Goal: Task Accomplishment & Management: Complete application form

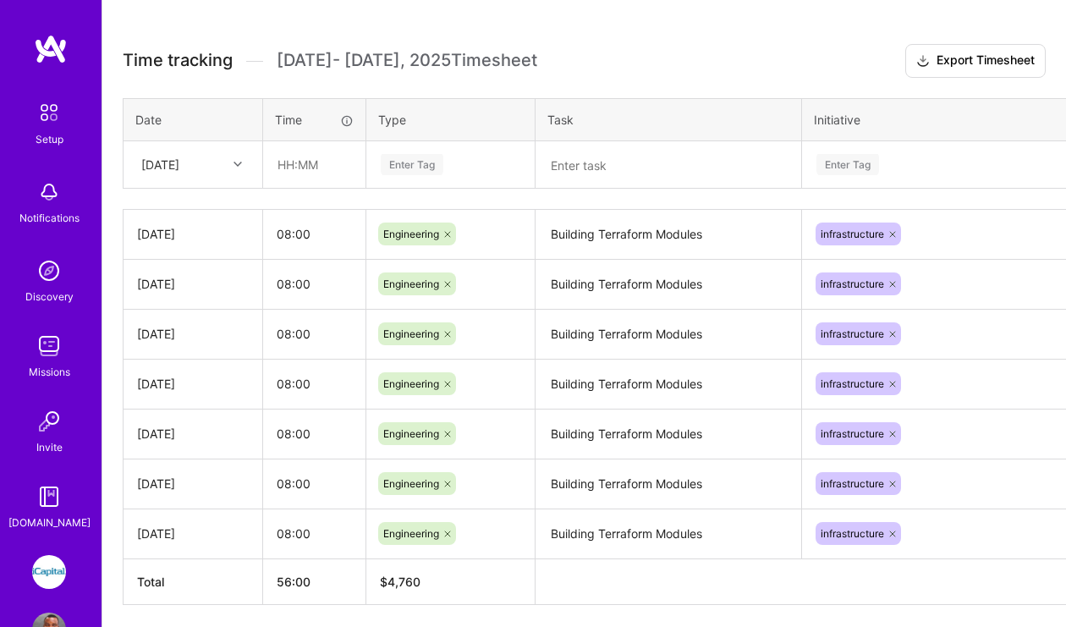
scroll to position [724, 0]
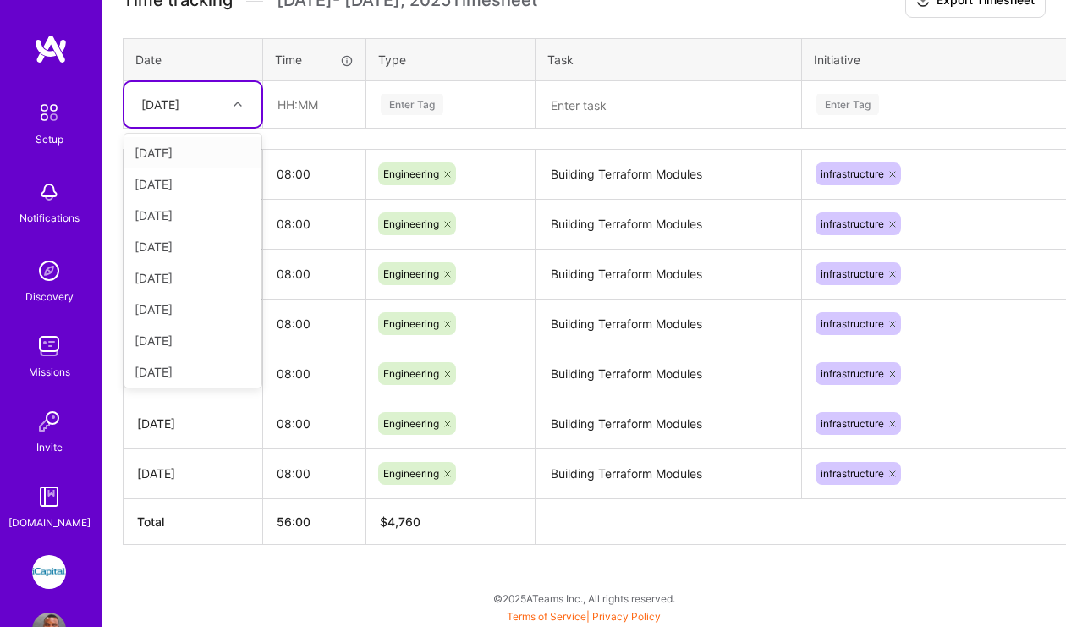
click at [236, 107] on icon at bounding box center [238, 104] width 8 height 8
click at [1043, 136] on div "Time tracking Sep 16 - Sep 30 , 2025 Timesheet Export Timesheet Date Time Type …" at bounding box center [584, 264] width 923 height 561
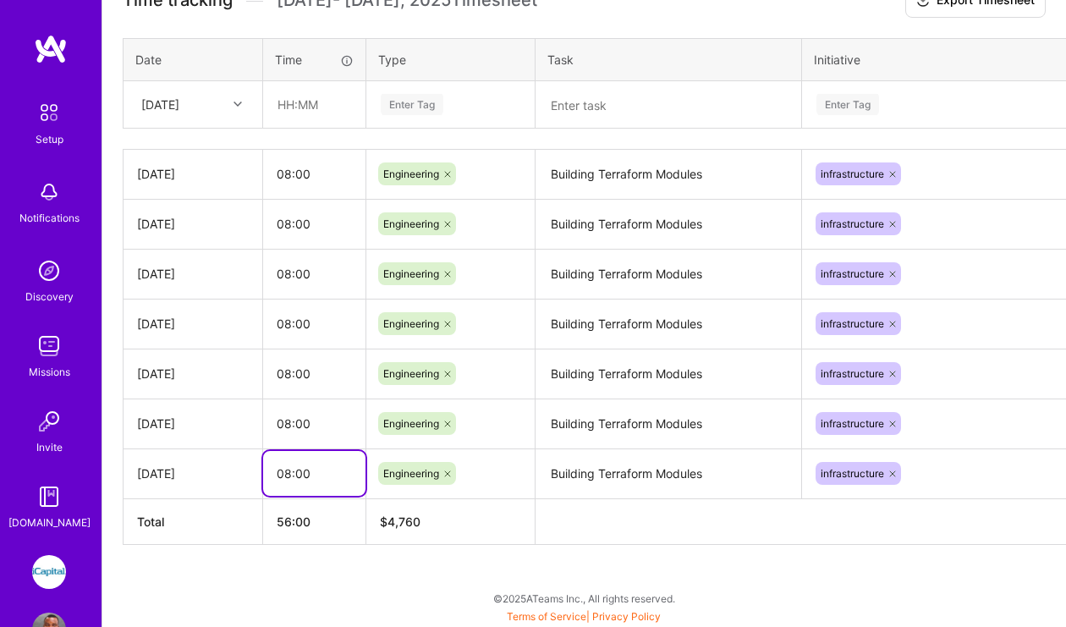
click at [331, 473] on input "08:00" at bounding box center [314, 473] width 102 height 45
drag, startPoint x: 290, startPoint y: 473, endPoint x: 277, endPoint y: 475, distance: 13.8
click at [277, 475] on input "08:00" at bounding box center [314, 473] width 102 height 45
type input "16:00"
click at [998, 592] on div "Let's get you paid! We just need a few payment details, and you'll be in busine…" at bounding box center [584, 139] width 964 height 975
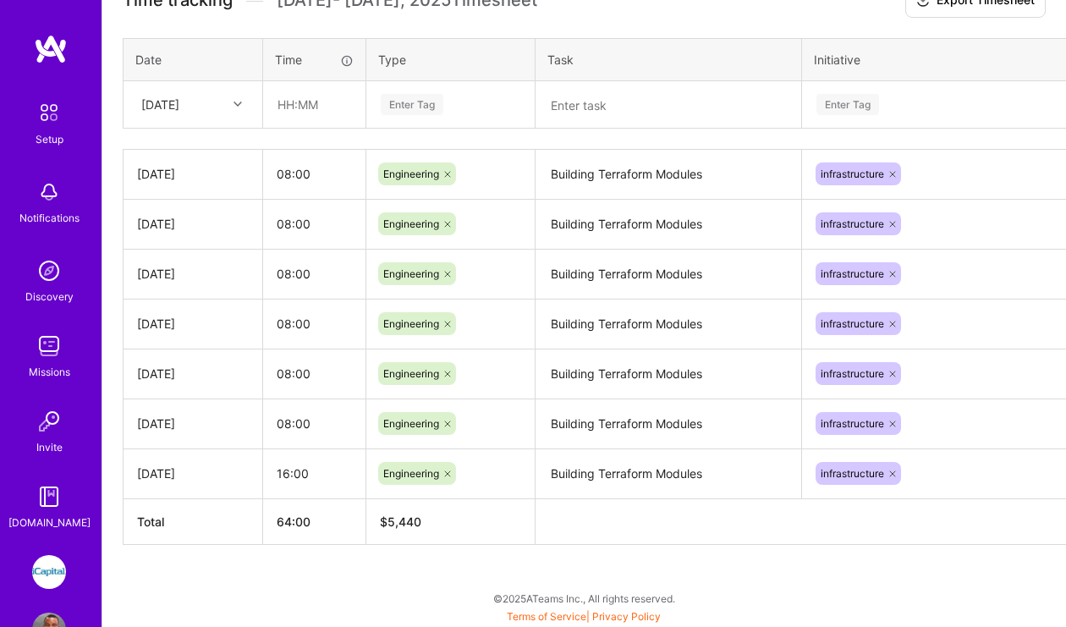
click at [701, 481] on textarea "Building Terraform Modules" at bounding box center [668, 474] width 262 height 47
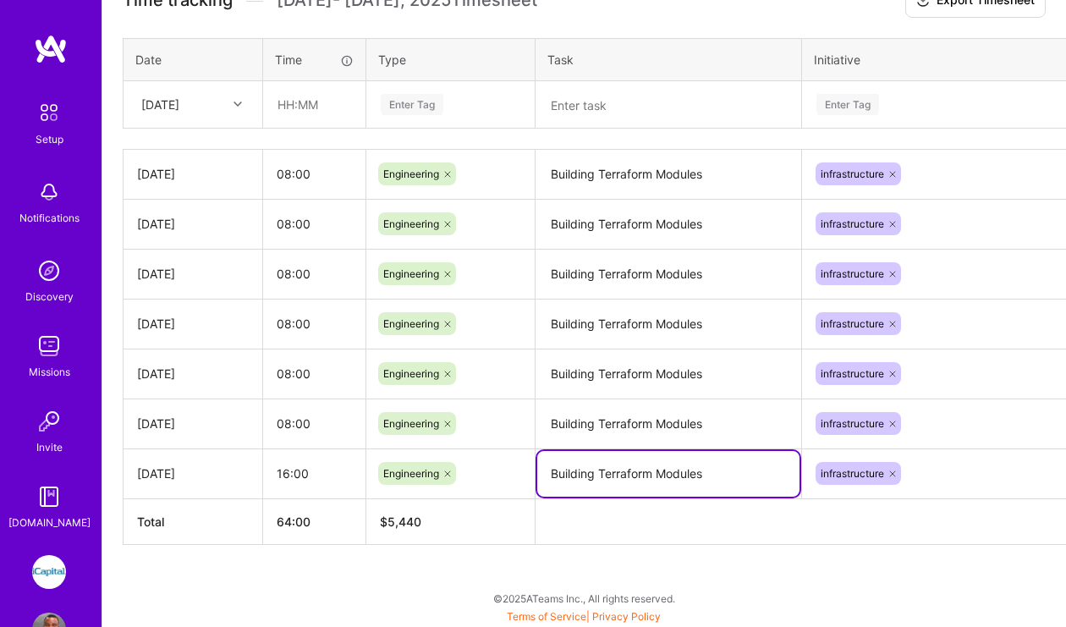
click at [708, 476] on textarea "Building Terraform Modules" at bounding box center [668, 474] width 262 height 46
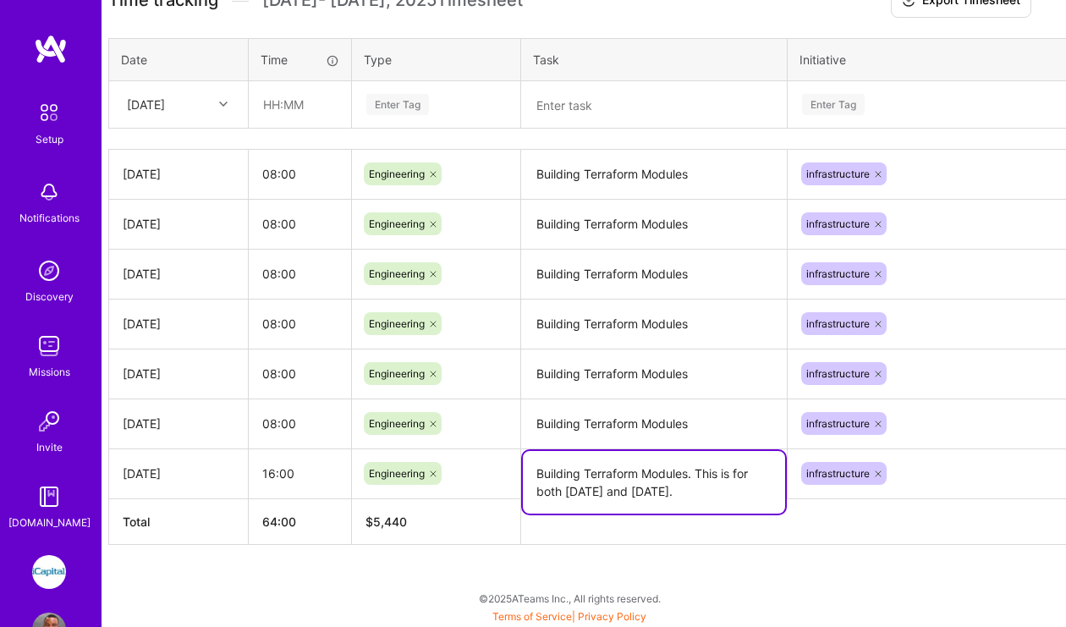
scroll to position [724, 0]
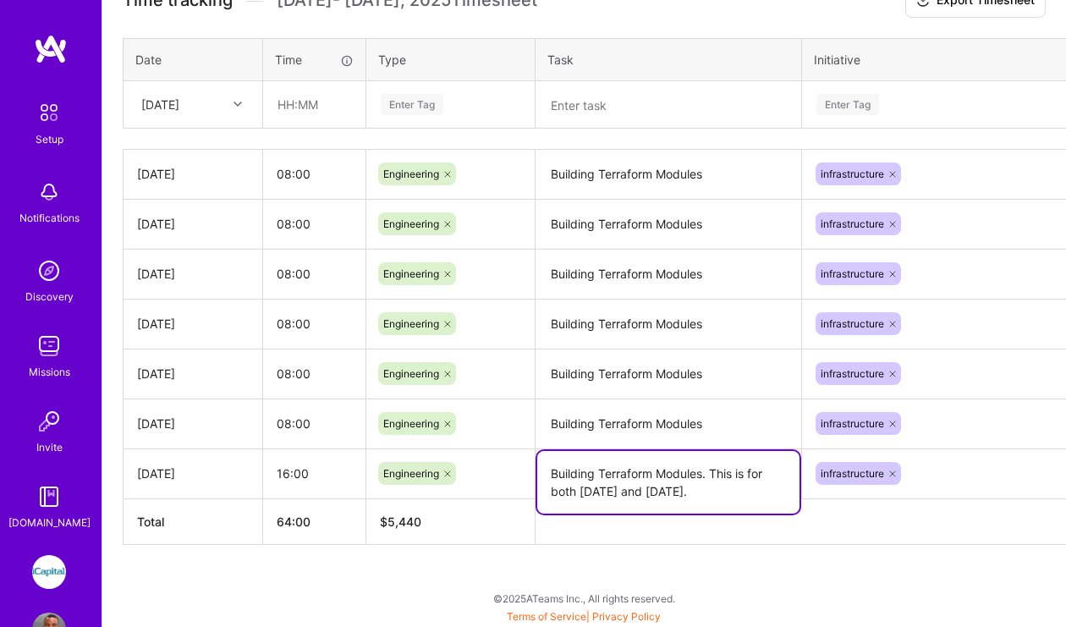
click at [933, 574] on div "Let's get you paid! We just need a few payment details, and you'll be in busine…" at bounding box center [584, 139] width 964 height 975
drag, startPoint x: 705, startPoint y: 472, endPoint x: 525, endPoint y: 472, distance: 180.2
click at [525, 472] on tr "Tue, Sep 16 16:00 Engineering Building Terraform Modules. This is for both Sept…" at bounding box center [647, 473] width 1047 height 50
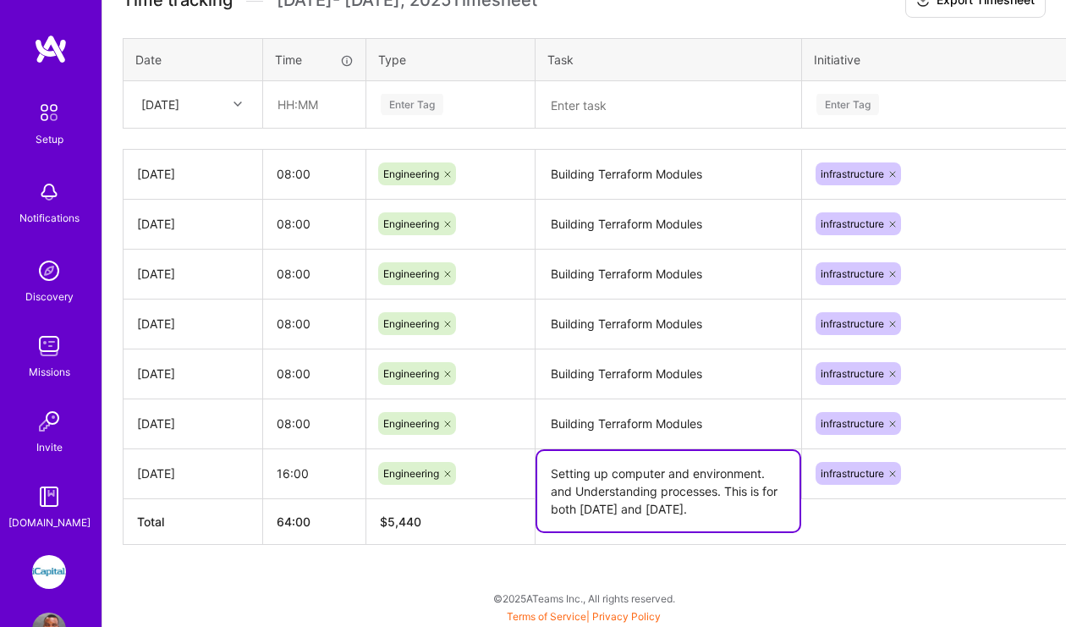
type textarea "Setting up computer and environment. and Understanding processes. This is for b…"
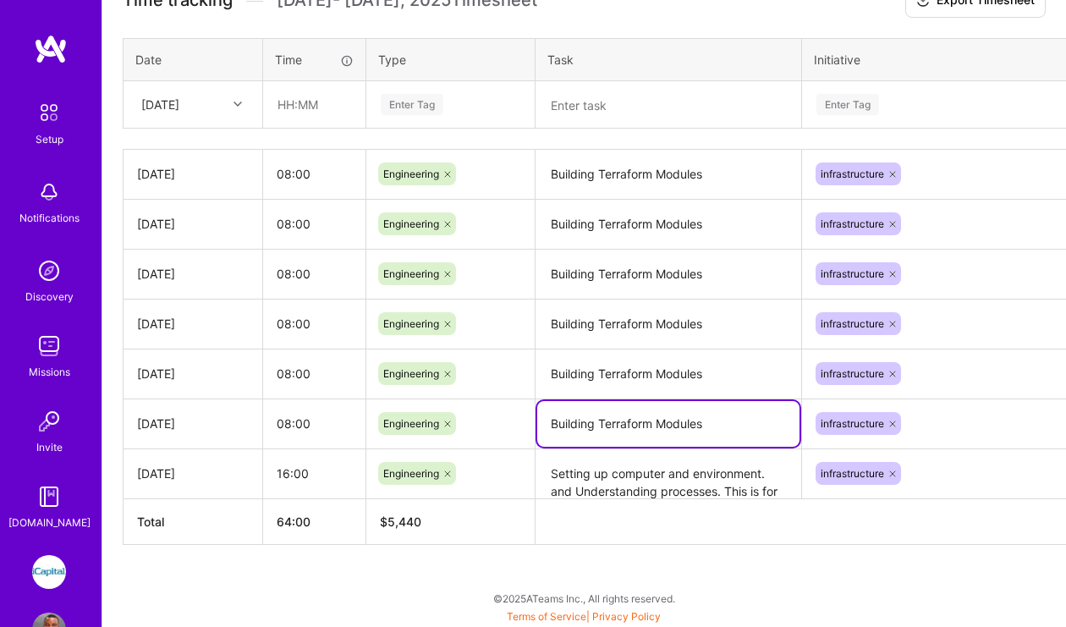
drag, startPoint x: 708, startPoint y: 421, endPoint x: 565, endPoint y: 420, distance: 143.0
click at [565, 420] on textarea "Building Terraform Modules" at bounding box center [668, 424] width 262 height 46
drag, startPoint x: 565, startPoint y: 420, endPoint x: 582, endPoint y: 424, distance: 17.4
drag, startPoint x: 713, startPoint y: 424, endPoint x: 536, endPoint y: 420, distance: 176.9
click at [537, 420] on textarea "Building Terraform Modules" at bounding box center [668, 424] width 262 height 46
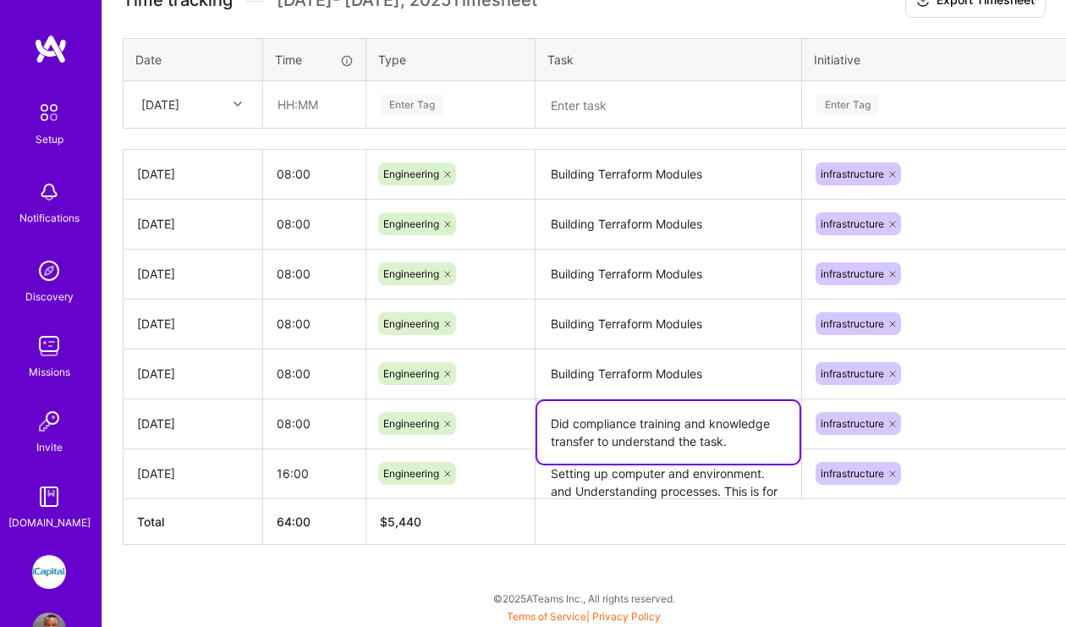
click at [682, 426] on textarea "Did compliance training and knowledge transfer to understand the task." at bounding box center [668, 432] width 262 height 63
click at [734, 439] on textarea "Did compliance trainings and knowledge transfer to understand the task." at bounding box center [668, 432] width 262 height 63
type textarea "Did compliance trainings and knowledge transfer to understand the task."
click at [751, 487] on textarea "Setting up computer and environment. and Understanding processes. This is for b…" at bounding box center [668, 474] width 262 height 47
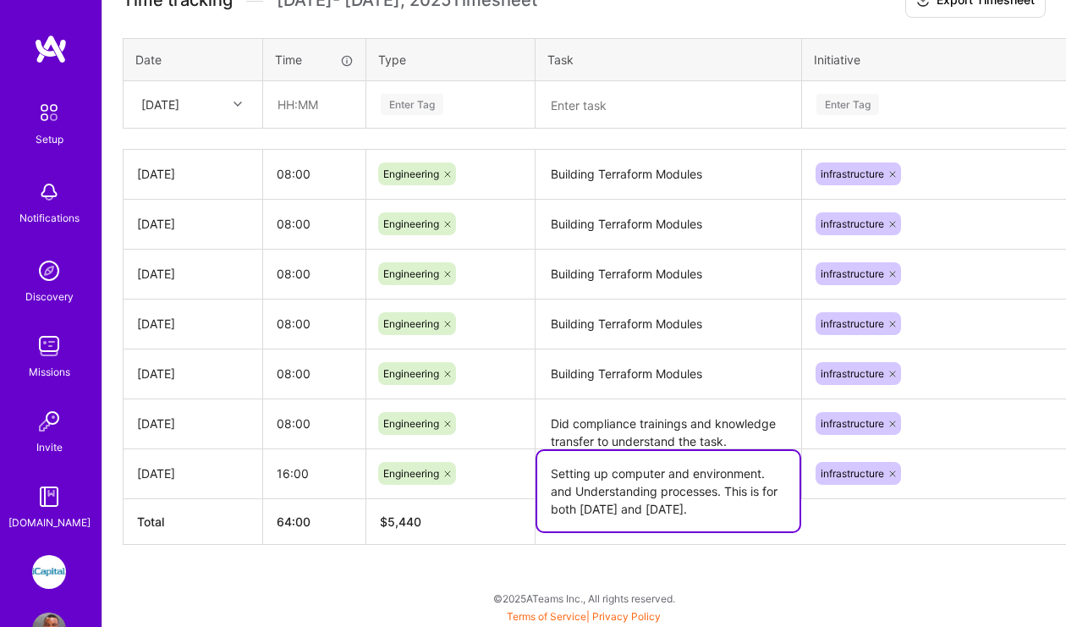
click at [744, 432] on textarea "Did compliance trainings and knowledge transfer to understand the task." at bounding box center [668, 424] width 262 height 47
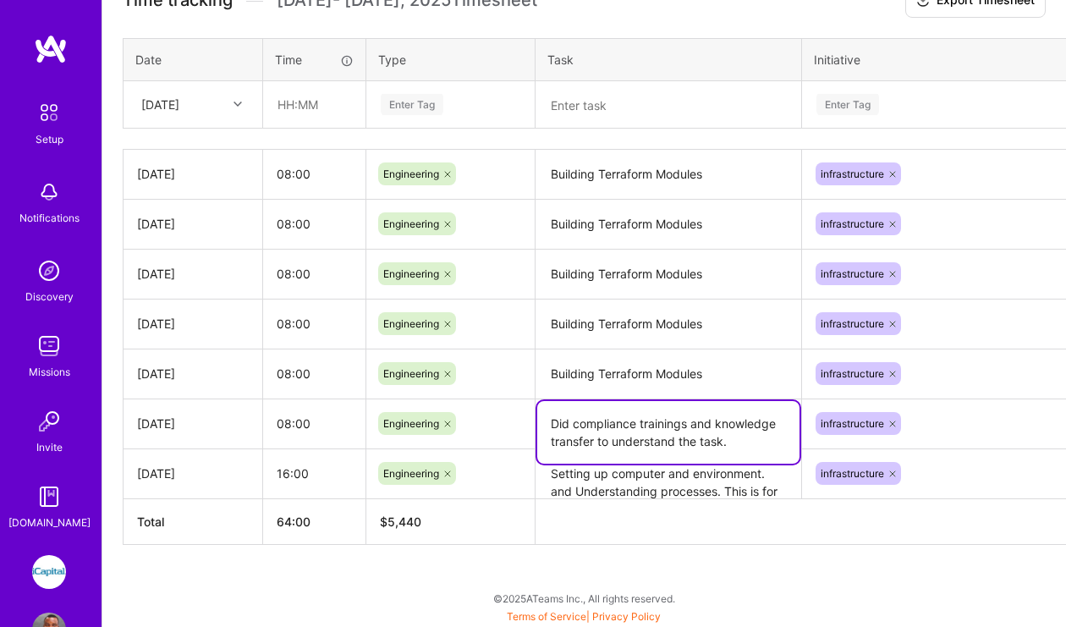
click at [769, 484] on textarea "Setting up computer and environment. and Understanding processes. This is for b…" at bounding box center [668, 474] width 262 height 47
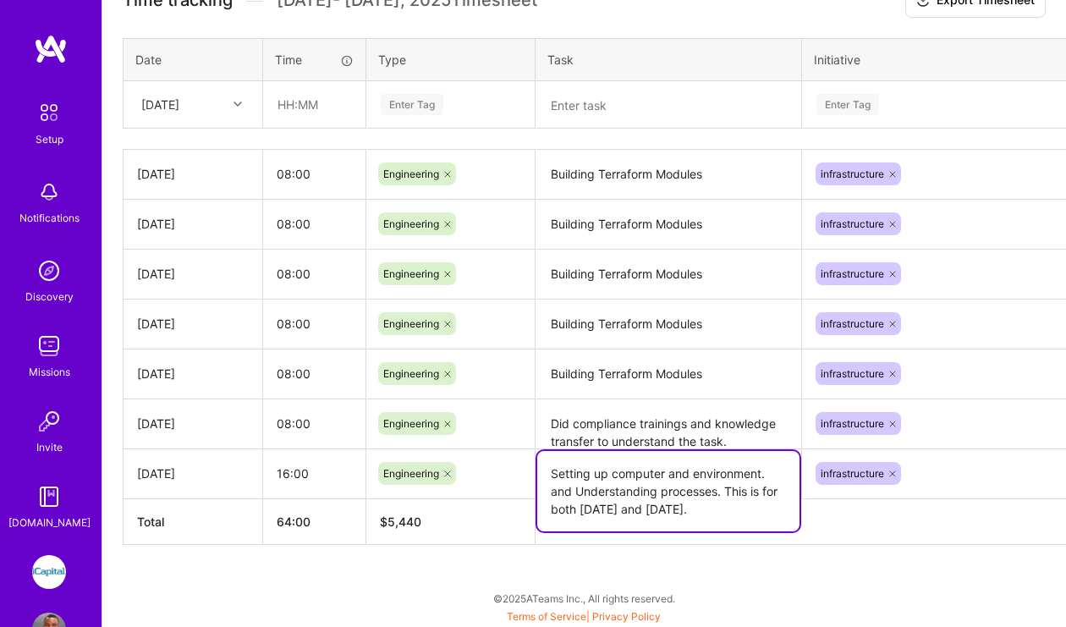
click at [777, 590] on div "Let's get you paid! We just need a few payment details, and you'll be in busine…" at bounding box center [584, 139] width 964 height 975
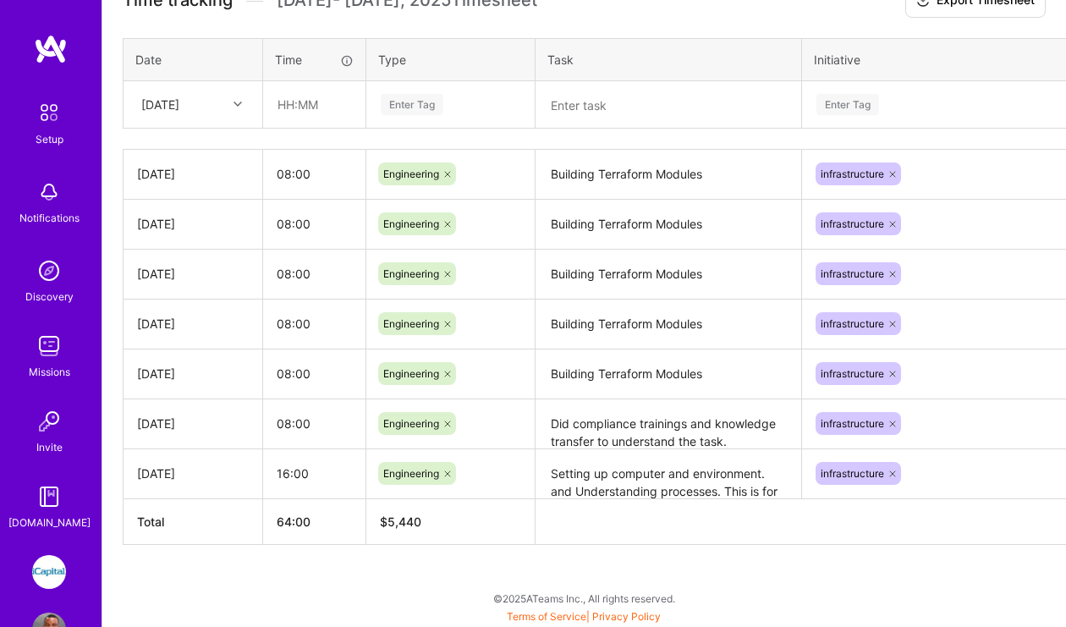
click at [234, 104] on icon at bounding box center [238, 104] width 8 height 8
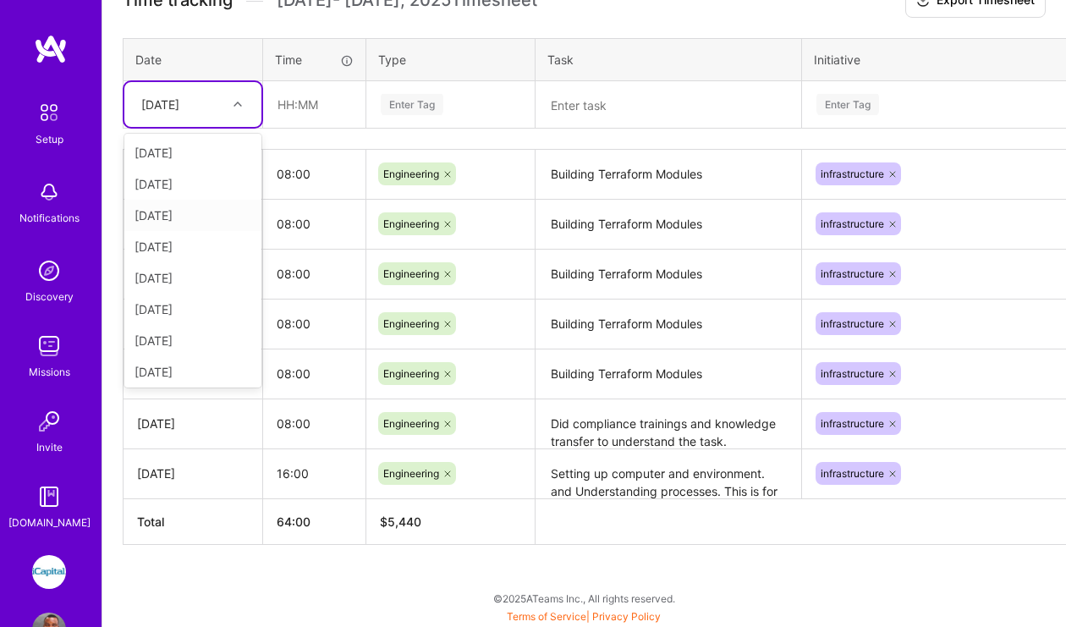
click at [182, 216] on div "[DATE]" at bounding box center [192, 215] width 137 height 31
click at [239, 101] on icon at bounding box center [238, 104] width 8 height 8
click at [204, 337] on div "Thu, Sep 25" at bounding box center [192, 336] width 137 height 31
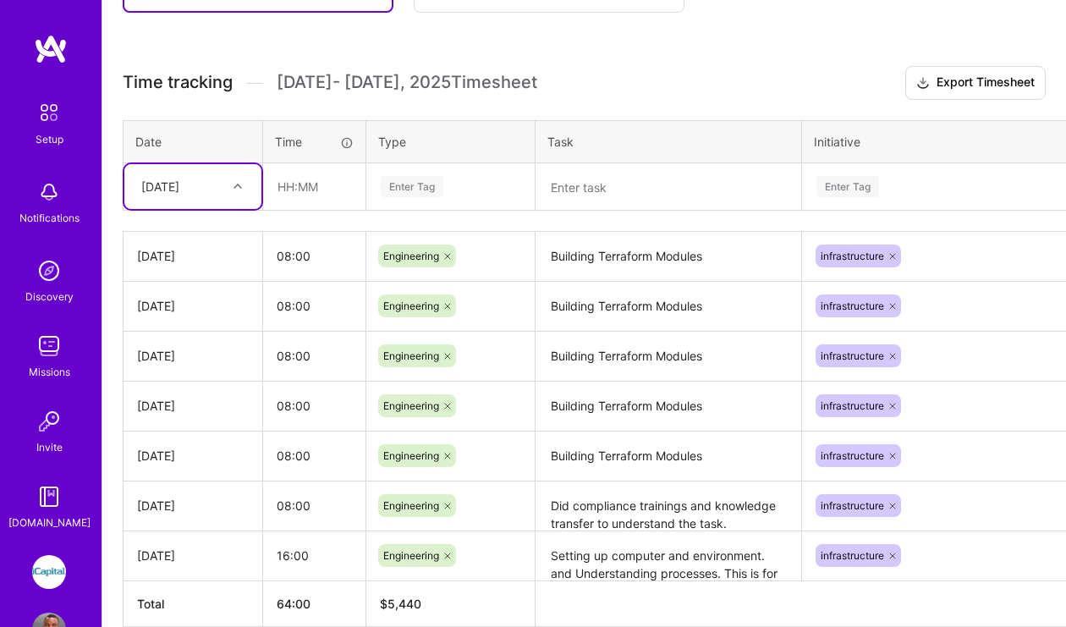
scroll to position [618, 0]
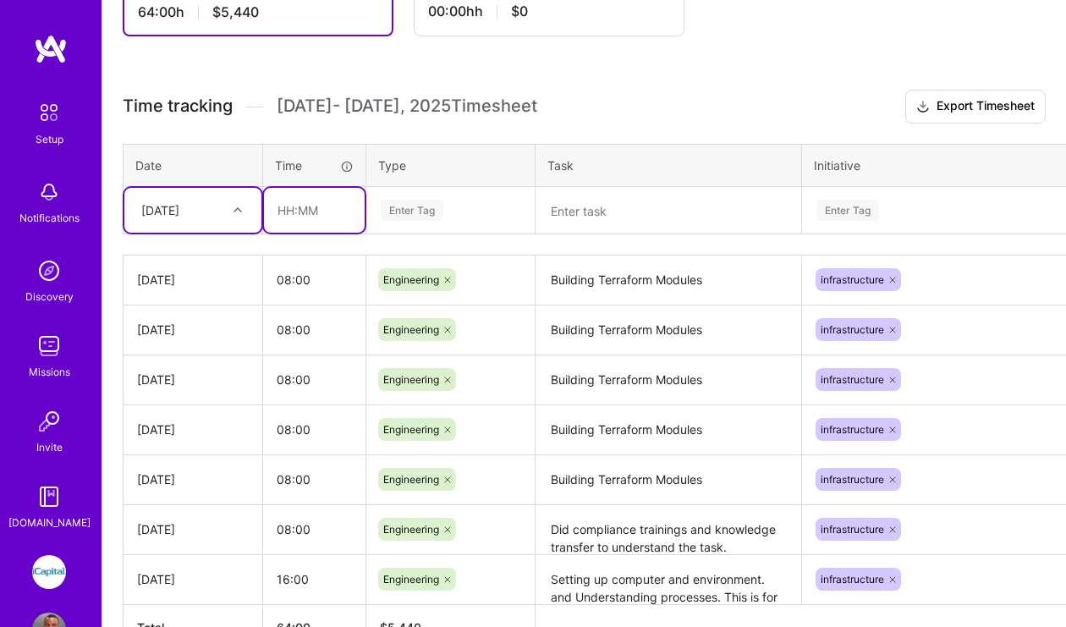
click at [308, 219] on input "text" at bounding box center [314, 210] width 101 height 45
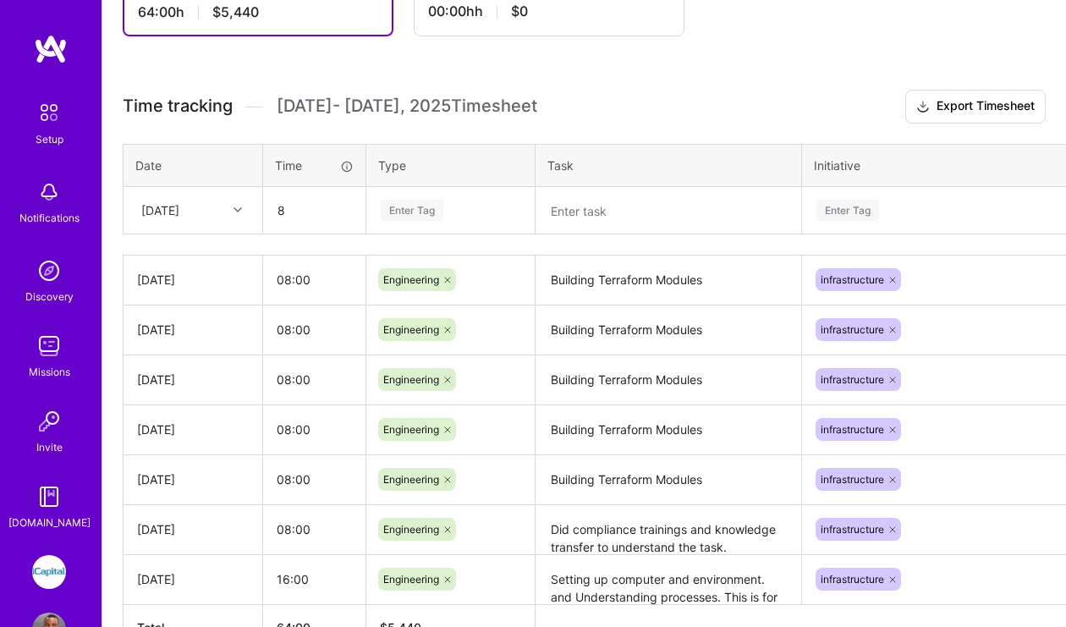
click at [448, 217] on div "Enter Tag" at bounding box center [450, 210] width 143 height 21
type input "08:00"
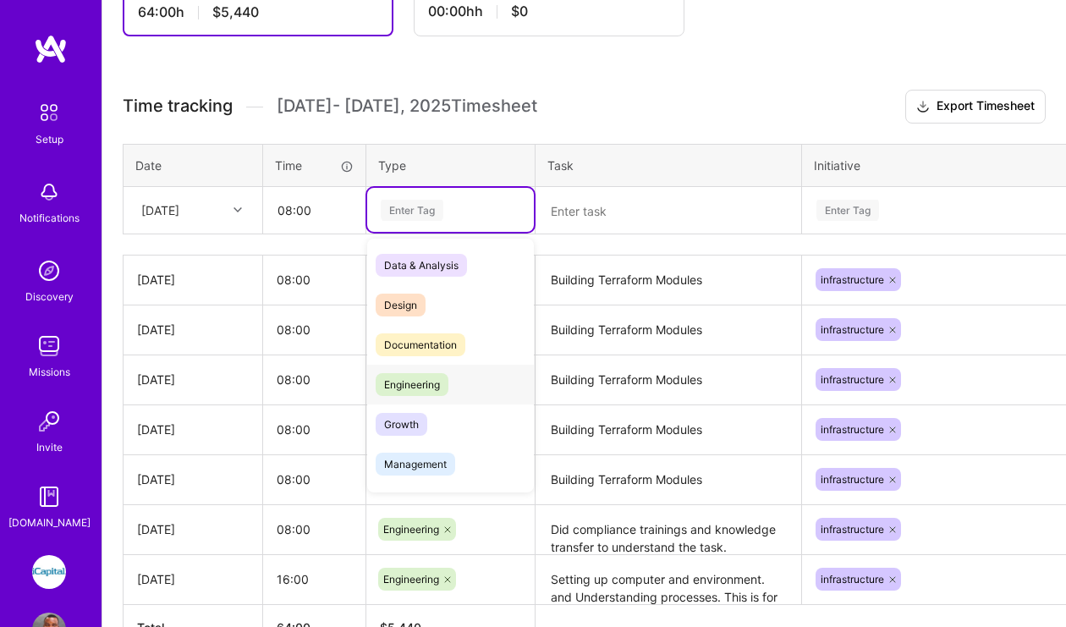
click at [434, 389] on span "Engineering" at bounding box center [412, 384] width 73 height 23
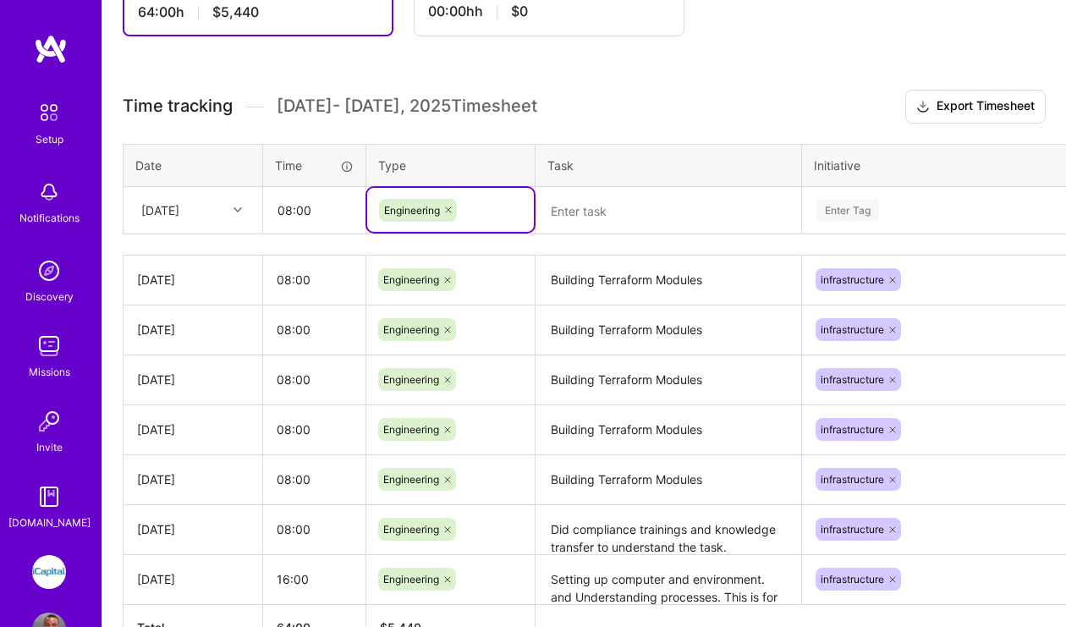
click at [609, 217] on textarea at bounding box center [668, 211] width 262 height 44
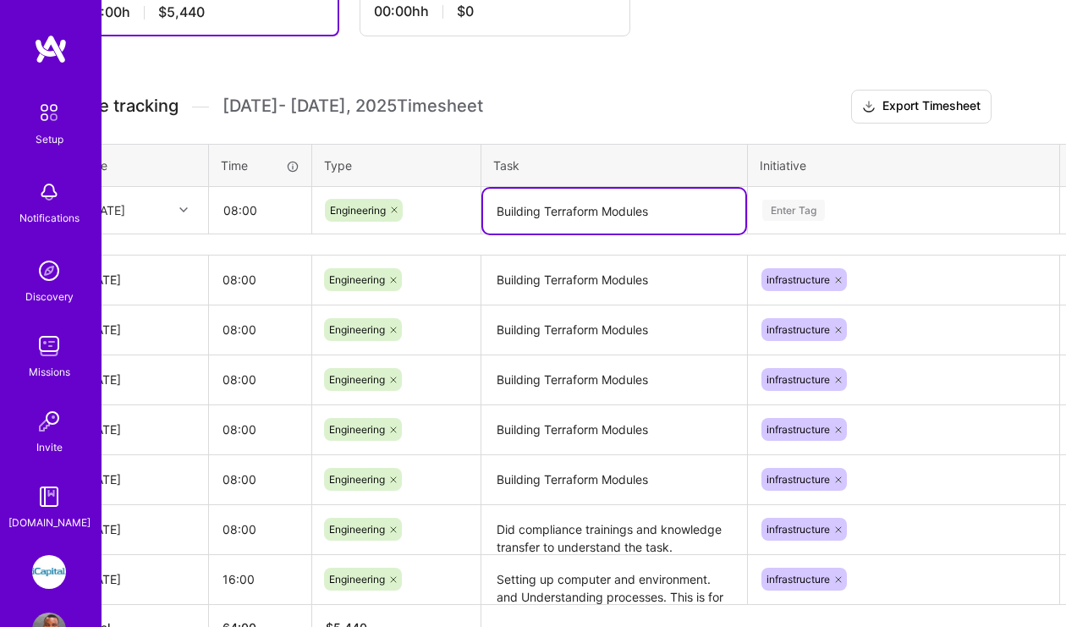
scroll to position [618, 105]
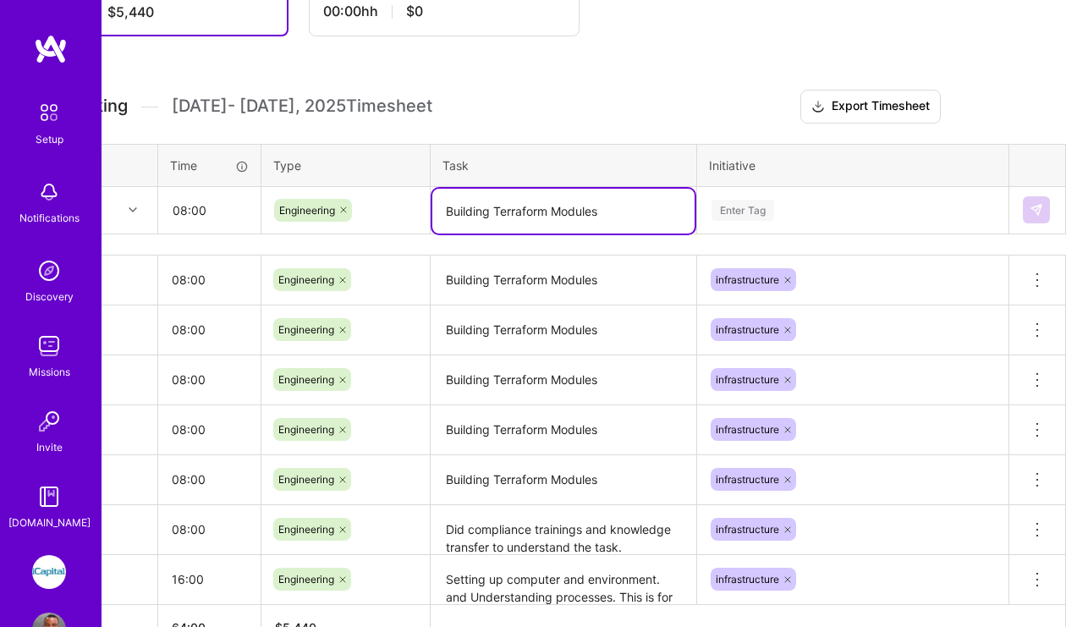
type textarea "Building Terraform Modules"
click at [961, 127] on html "Setup Notifications Discovery Missions Invite A.Guide iCapital: Building an Alt…" at bounding box center [428, 54] width 1066 height 1344
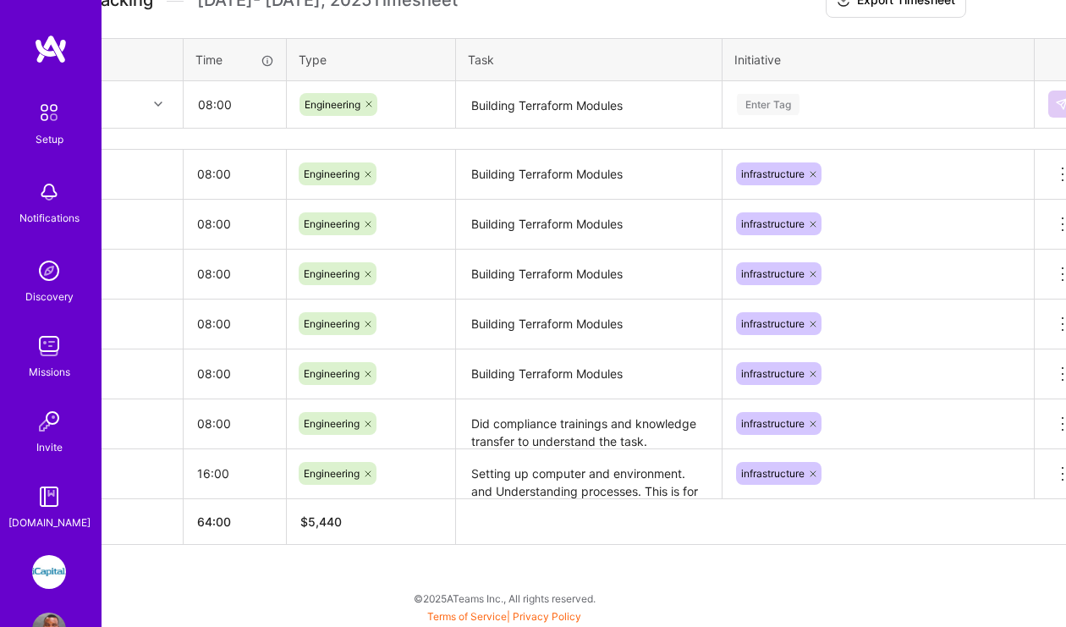
scroll to position [724, 105]
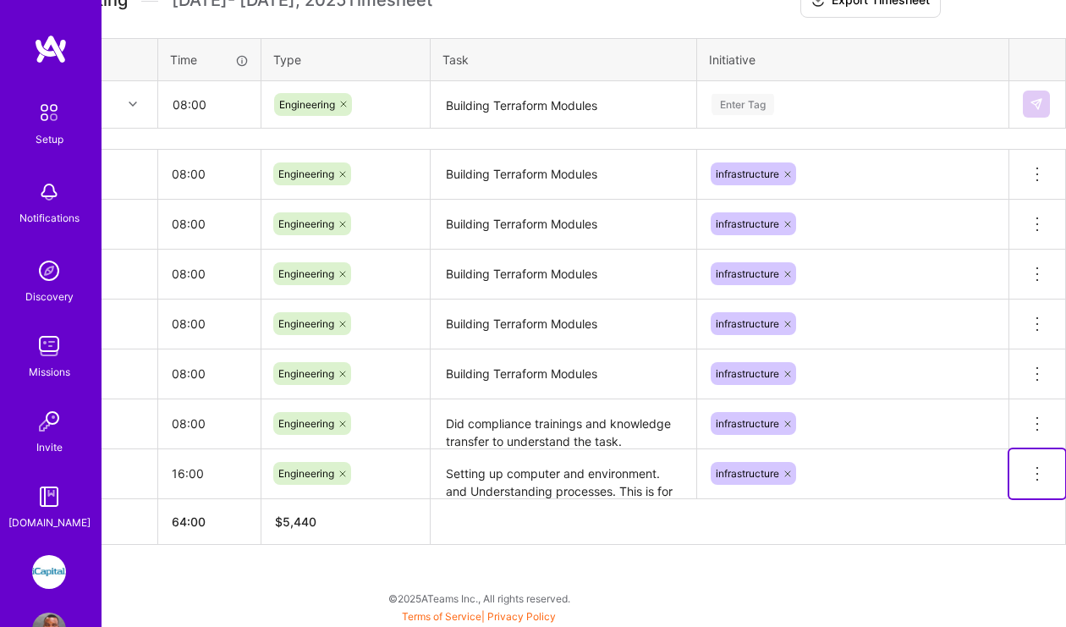
click at [1035, 470] on icon at bounding box center [1037, 474] width 20 height 20
click at [650, 24] on div "Time tracking Sep 16 - Sep 30 , 2025 Timesheet Export Timesheet Date Time Type …" at bounding box center [479, 264] width 923 height 561
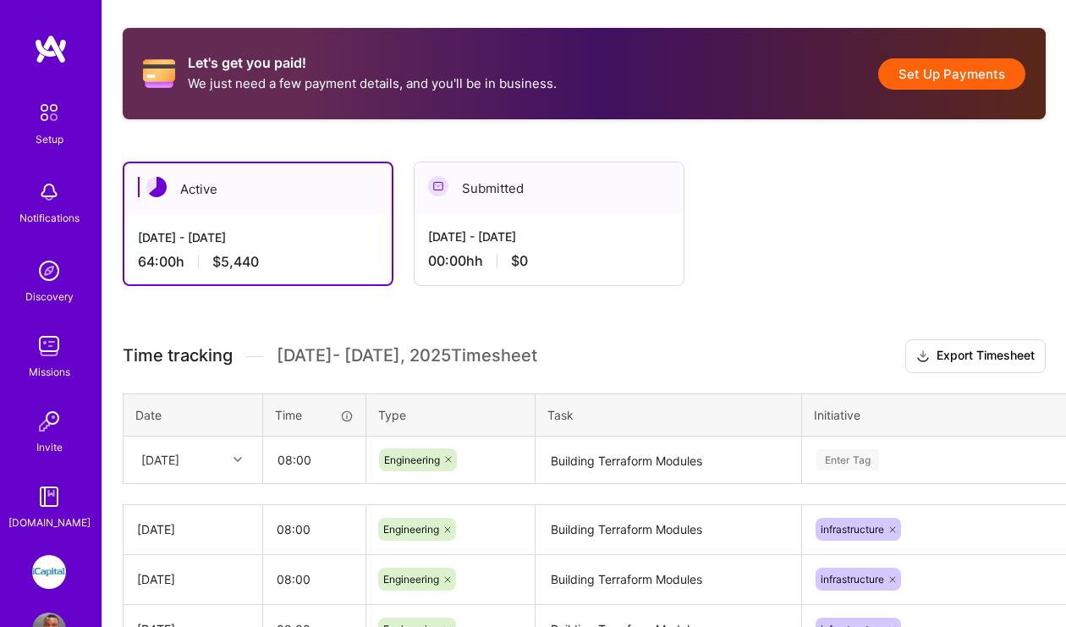
scroll to position [373, 0]
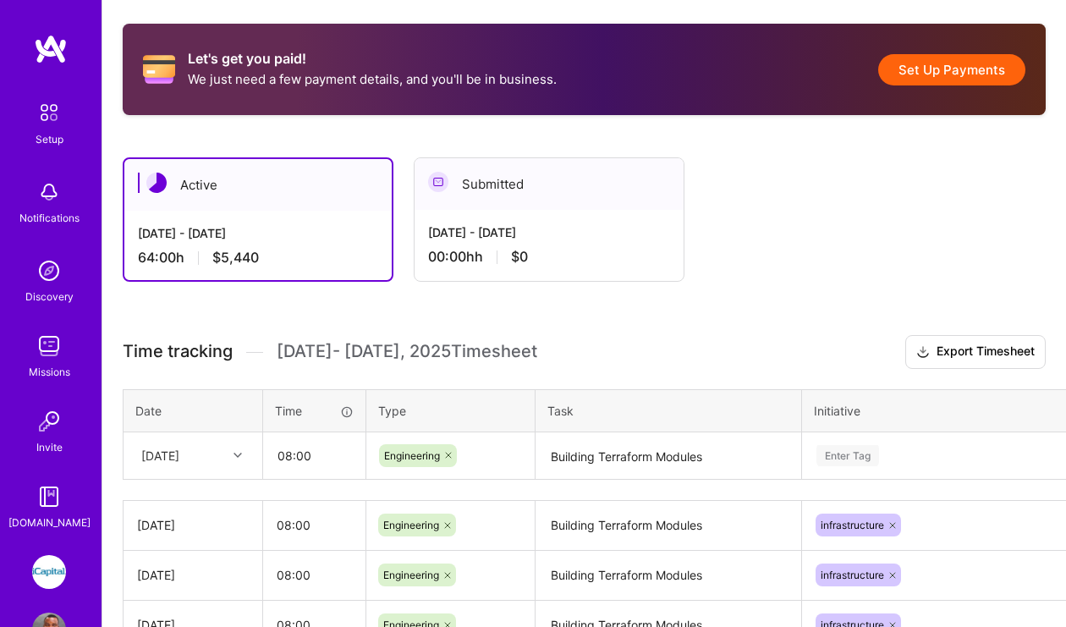
click at [796, 327] on div "Let's get you paid! We just need a few payment details, and you'll be in busine…" at bounding box center [584, 490] width 964 height 975
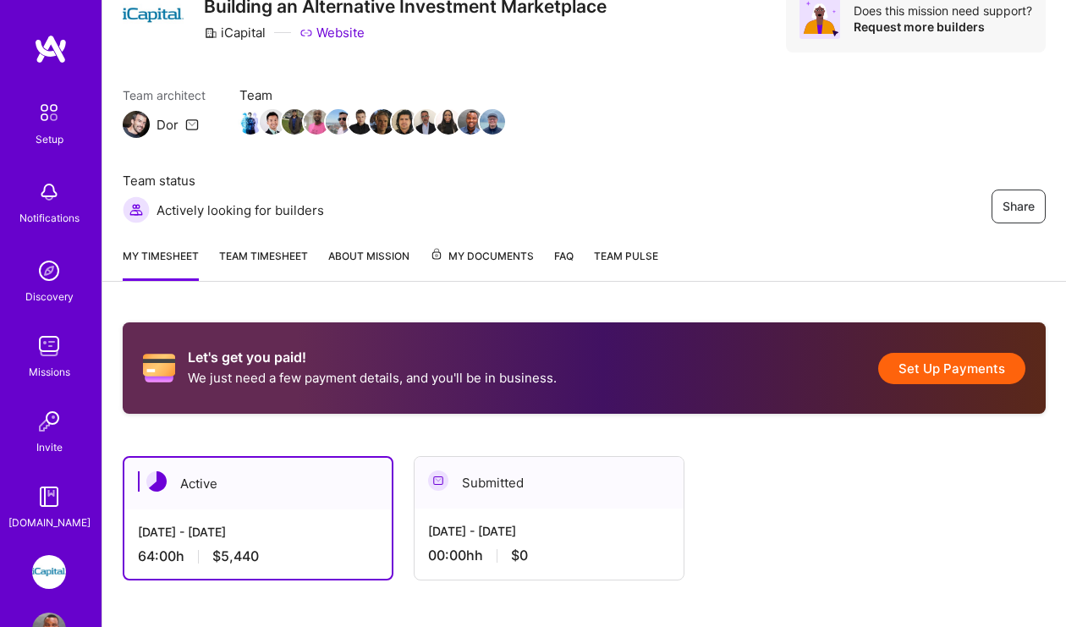
scroll to position [84, 0]
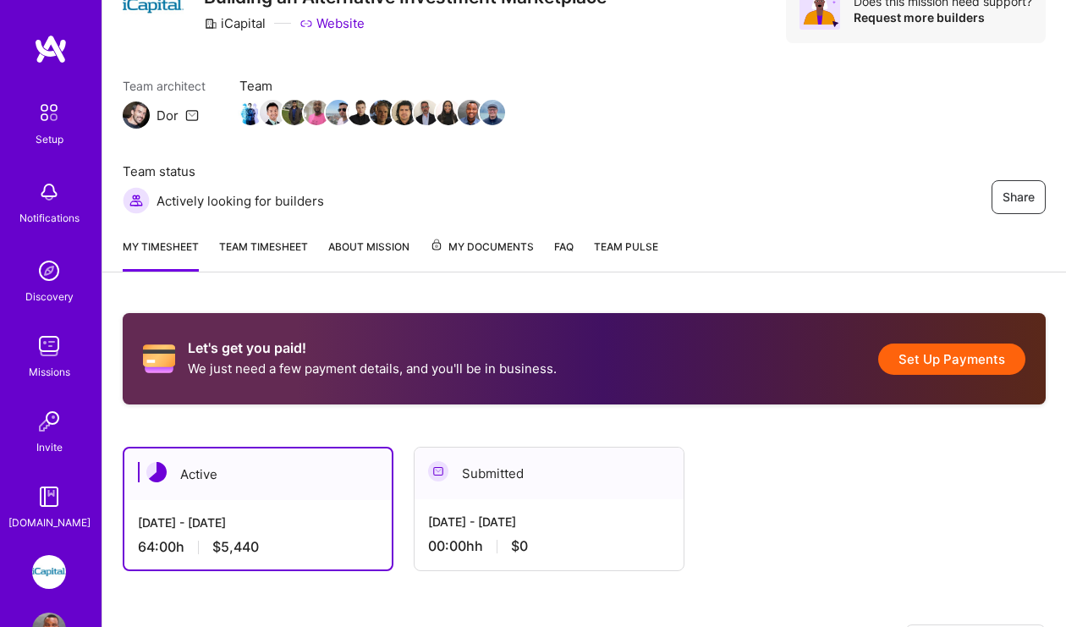
click at [954, 359] on button "Set Up Payments" at bounding box center [951, 358] width 147 height 31
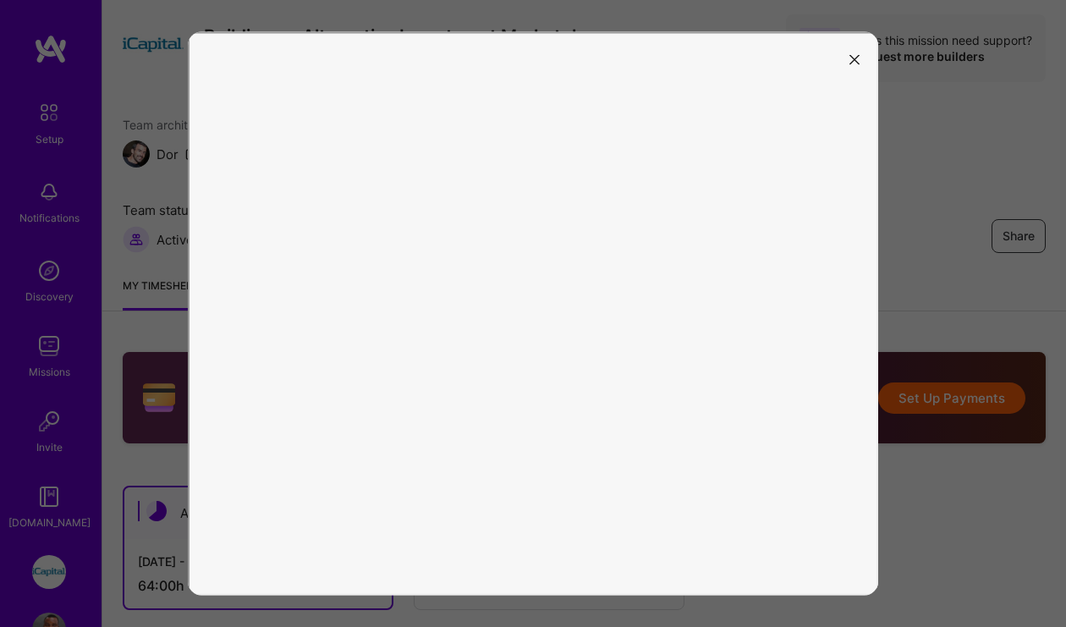
scroll to position [0, 0]
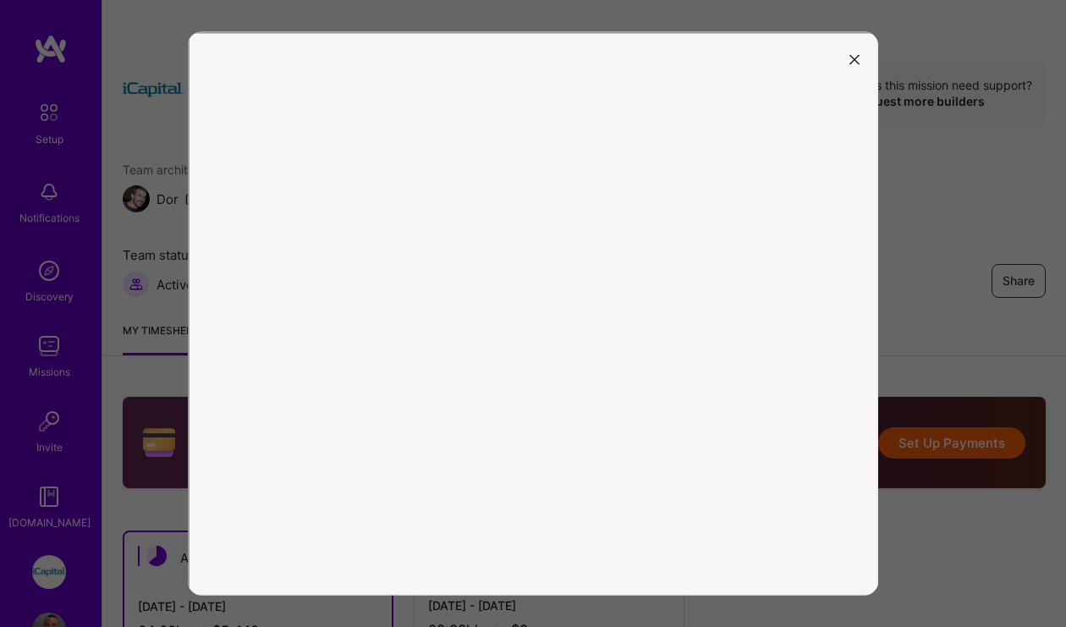
click at [858, 58] on icon "modal" at bounding box center [854, 60] width 10 height 10
